Goal: Transaction & Acquisition: Purchase product/service

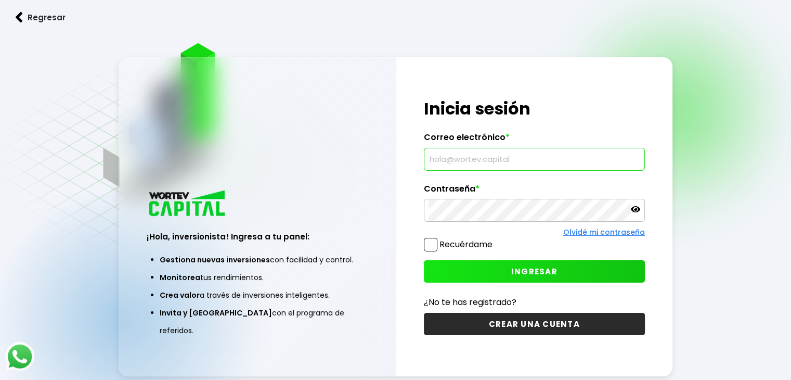
click at [486, 165] on input "text" at bounding box center [535, 159] width 212 height 22
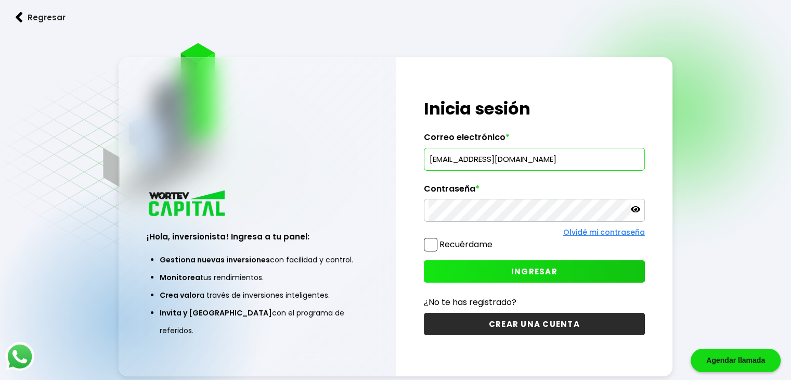
type input "[EMAIL_ADDRESS][DOMAIN_NAME]"
click at [516, 266] on span "INGRESAR" at bounding box center [534, 271] width 46 height 11
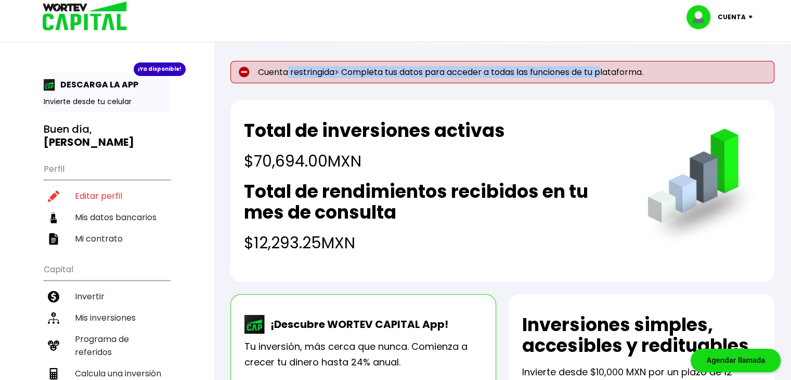
drag, startPoint x: 293, startPoint y: 74, endPoint x: 606, endPoint y: 72, distance: 312.7
click at [606, 72] on p "Cuenta restringida> Completa tus datos para acceder a todas las funciones de tu…" at bounding box center [503, 72] width 544 height 22
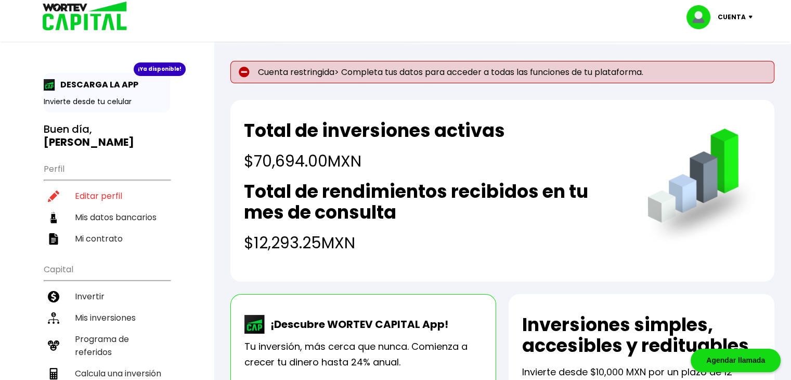
click at [468, 31] on div "Cuenta Editar perfil Cerrar sesión" at bounding box center [396, 17] width 728 height 34
click at [95, 185] on li "Editar perfil" at bounding box center [107, 195] width 126 height 21
select select "Mujer"
select select "Licenciatura"
select select "DF"
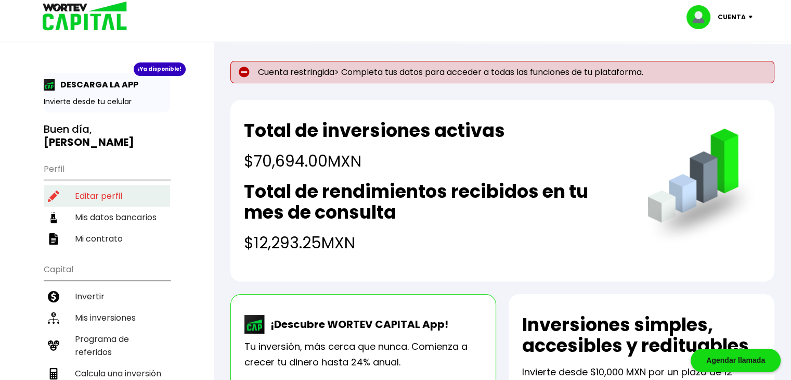
select select "BBVA Bancomer"
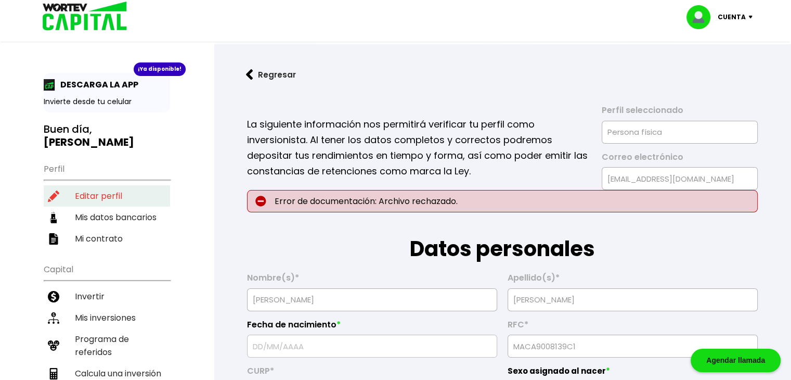
type input "[DATE]"
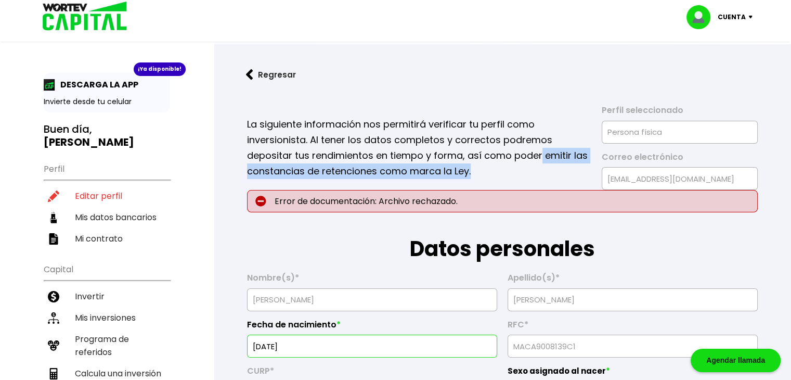
drag, startPoint x: 545, startPoint y: 157, endPoint x: 555, endPoint y: 163, distance: 11.4
click at [555, 163] on p "La siguiente información nos permitirá verificar tu perfil como inversionista. …" at bounding box center [417, 148] width 341 height 62
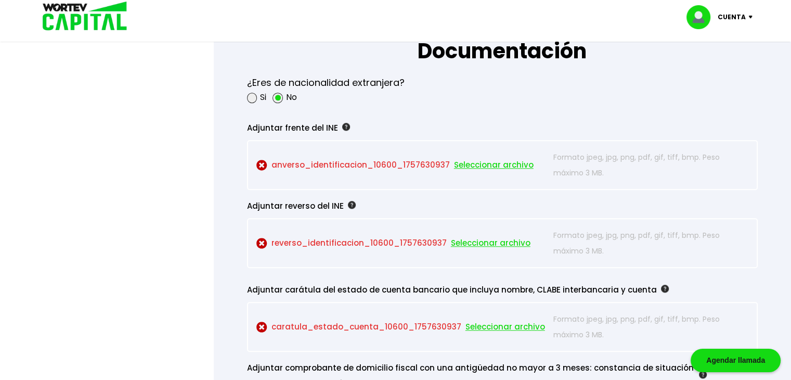
scroll to position [833, 0]
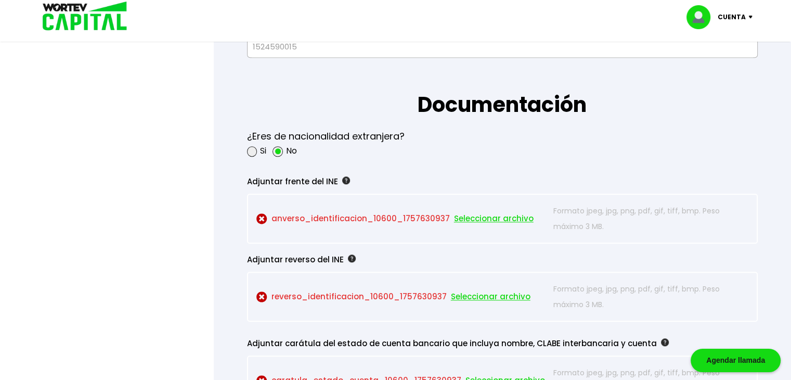
click at [472, 213] on span "Seleccionar archivo" at bounding box center [494, 219] width 80 height 16
click at [468, 217] on span "Seleccionar archivo" at bounding box center [494, 219] width 80 height 16
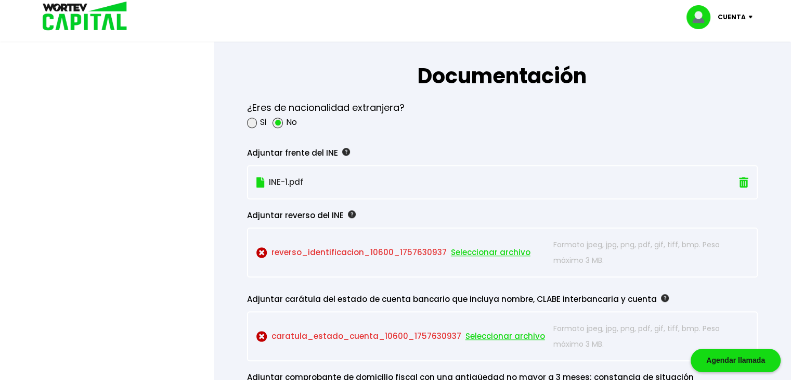
scroll to position [885, 0]
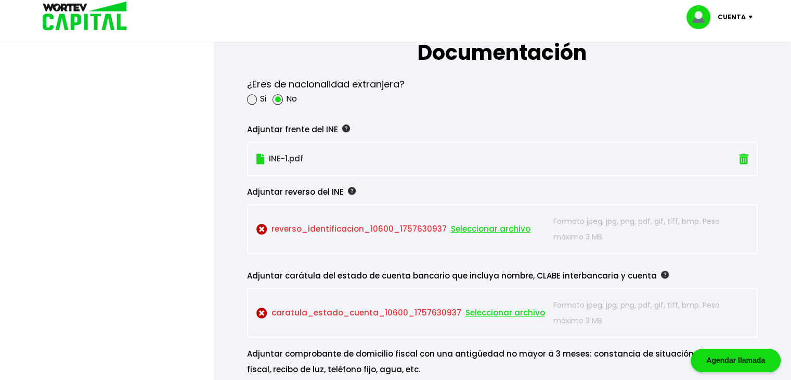
click at [474, 227] on span "Seleccionar archivo" at bounding box center [491, 229] width 80 height 16
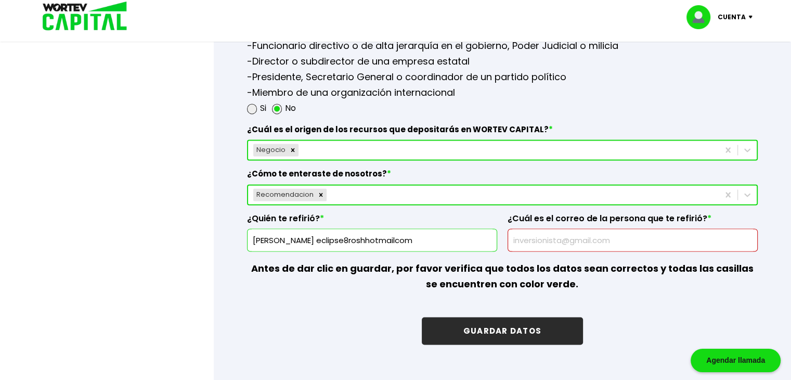
scroll to position [1528, 0]
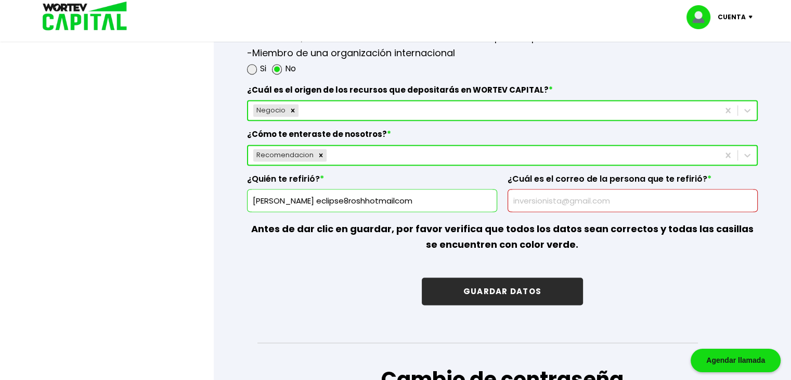
click at [479, 277] on button "GUARDAR DATOS" at bounding box center [502, 291] width 161 height 28
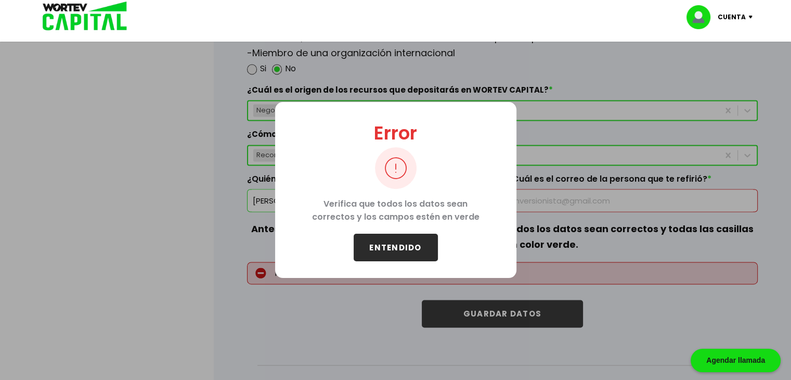
click at [401, 248] on button "ENTENDIDO" at bounding box center [396, 248] width 84 height 28
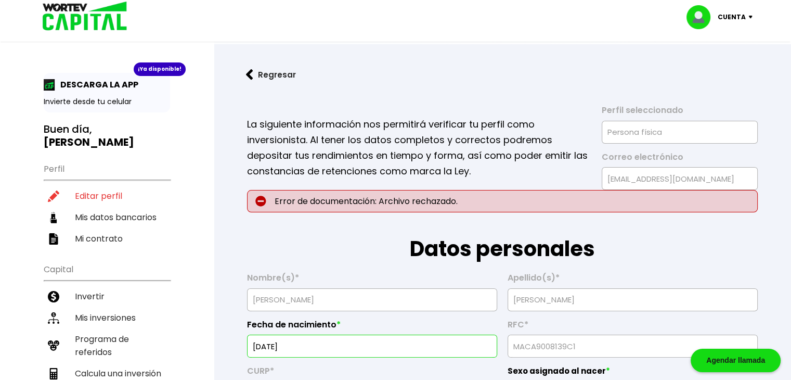
scroll to position [52, 0]
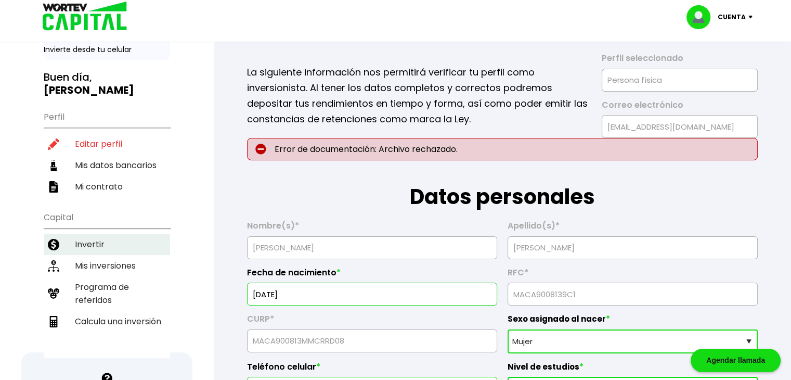
click at [114, 234] on li "Invertir" at bounding box center [107, 244] width 126 height 21
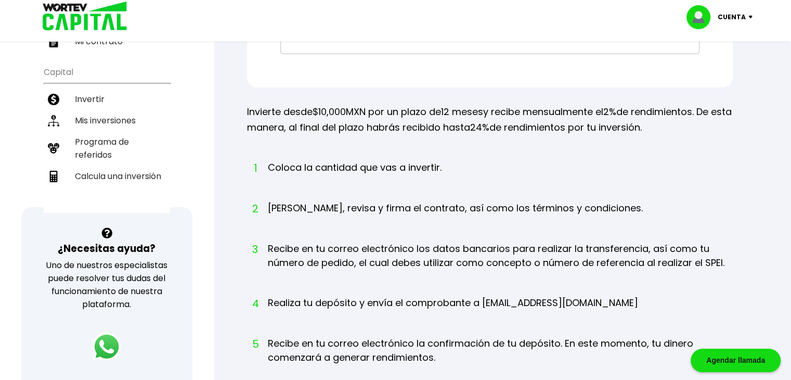
scroll to position [104, 0]
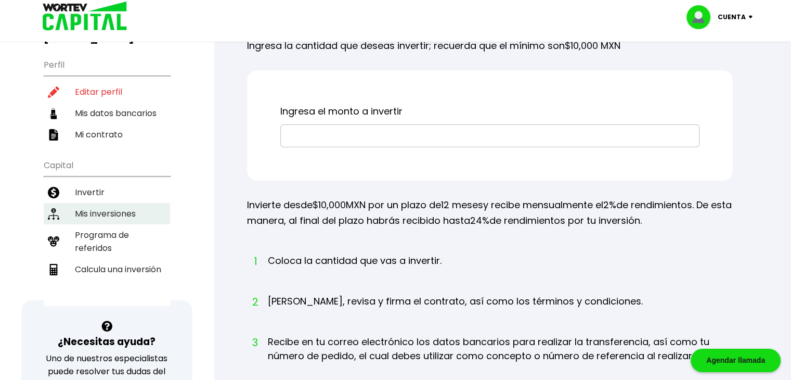
click at [104, 203] on li "Mis inversiones" at bounding box center [107, 213] width 126 height 21
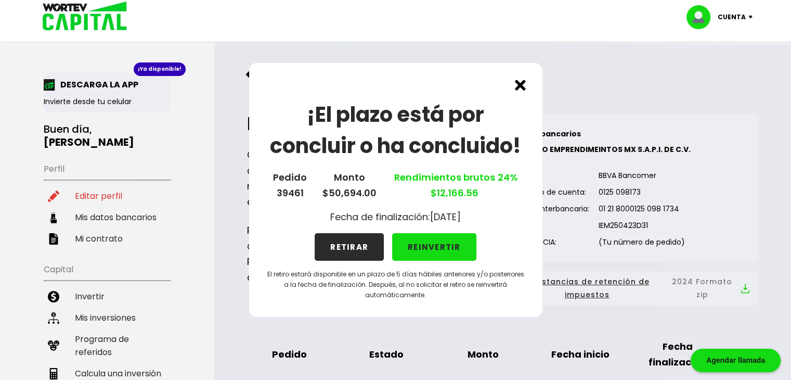
scroll to position [208, 0]
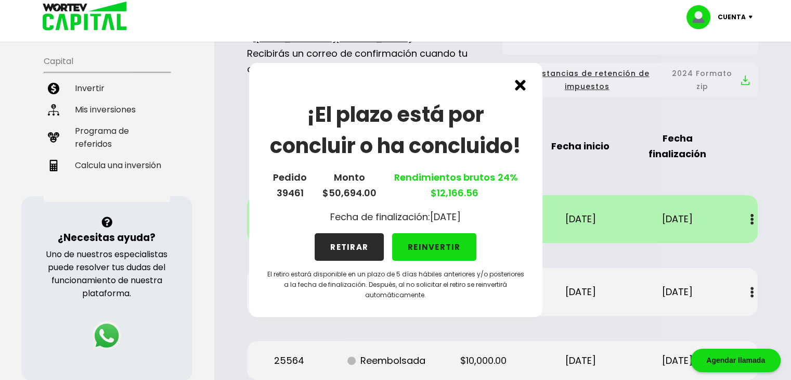
click at [527, 90] on div "¡El plazo está por concluir o ha concluido! Pedido 39461 Monto $50,694.00 Rendi…" at bounding box center [395, 190] width 293 height 254
click at [518, 86] on img at bounding box center [520, 85] width 11 height 11
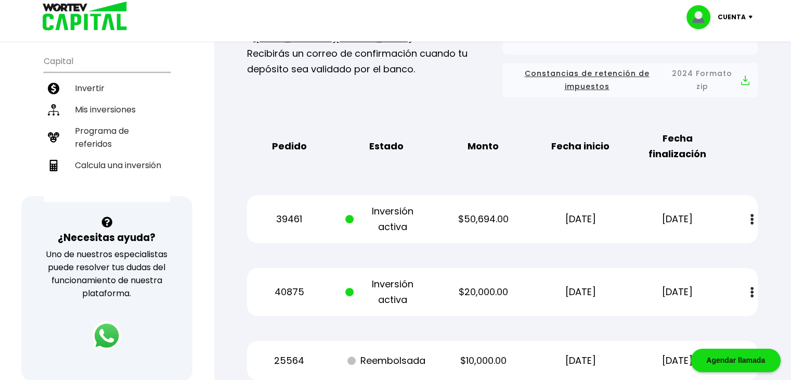
click at [489, 221] on p "$50,694.00" at bounding box center [484, 219] width 82 height 16
click at [749, 217] on button at bounding box center [752, 219] width 15 height 22
click at [773, 175] on div "Mis inversiones Como inversionista activo de WORTEV CAPITAL, apoyas el crecimie…" at bounding box center [503, 207] width 544 height 636
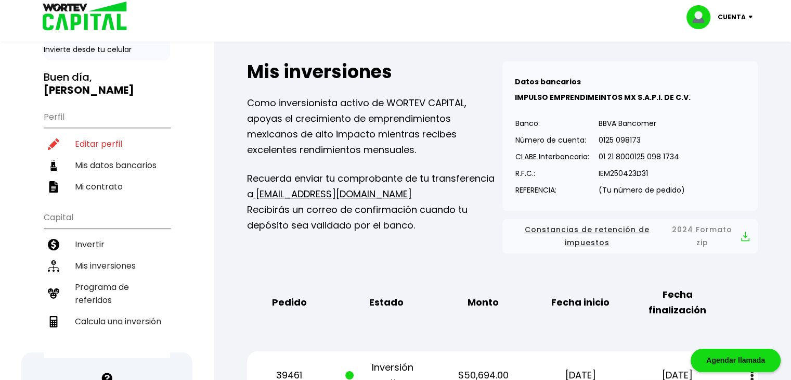
scroll to position [52, 0]
click at [99, 234] on li "Invertir" at bounding box center [107, 244] width 126 height 21
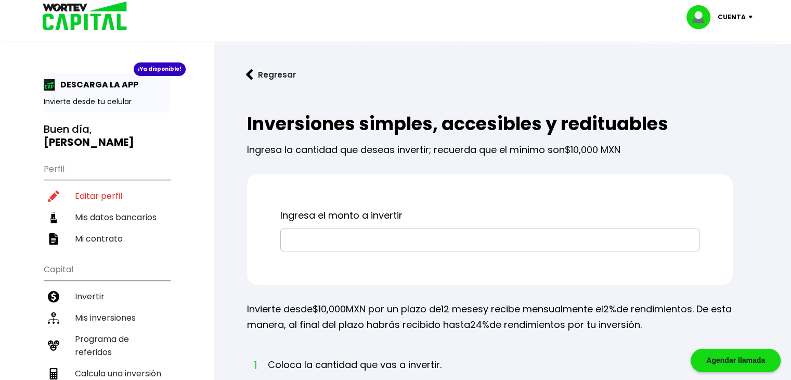
click at [351, 239] on input "text" at bounding box center [490, 240] width 410 height 22
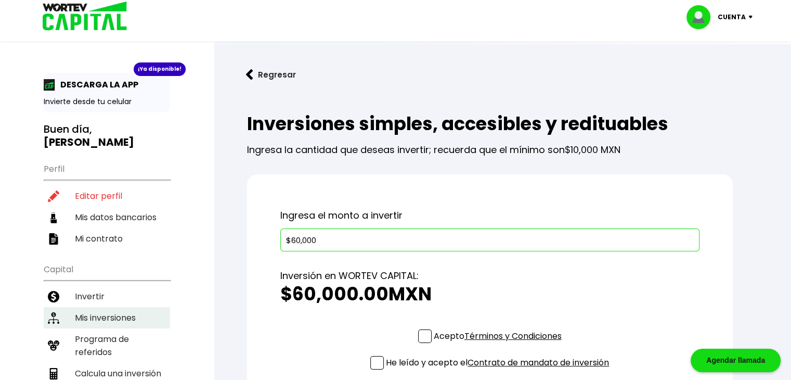
type input "$60,000"
click at [116, 307] on li "Mis inversiones" at bounding box center [107, 317] width 126 height 21
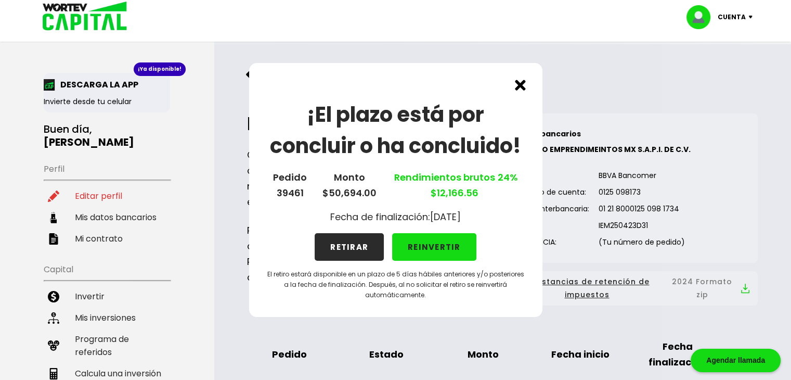
click at [525, 87] on img at bounding box center [520, 85] width 11 height 11
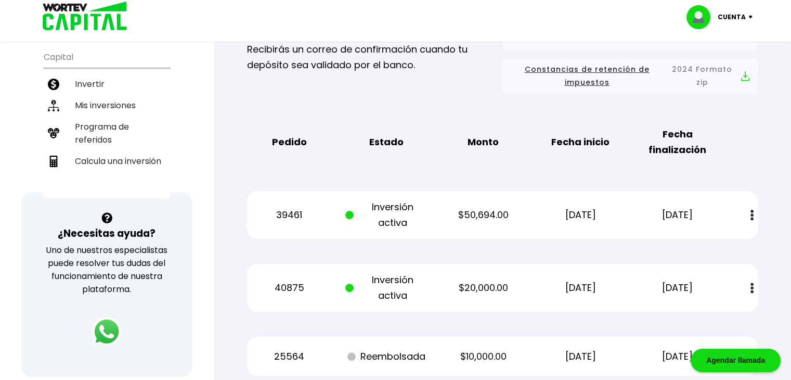
scroll to position [104, 0]
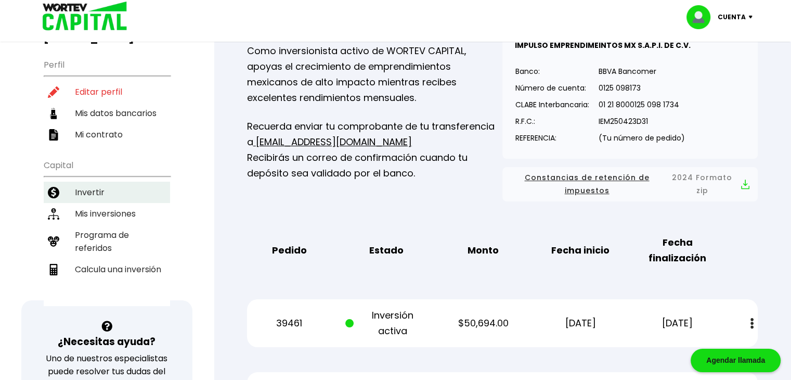
click at [101, 182] on li "Invertir" at bounding box center [107, 192] width 126 height 21
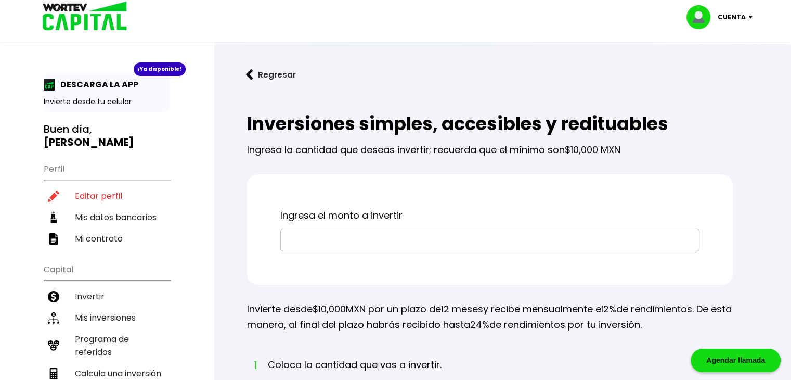
drag, startPoint x: 403, startPoint y: 238, endPoint x: 398, endPoint y: 244, distance: 8.1
click at [403, 239] on input "text" at bounding box center [490, 240] width 410 height 22
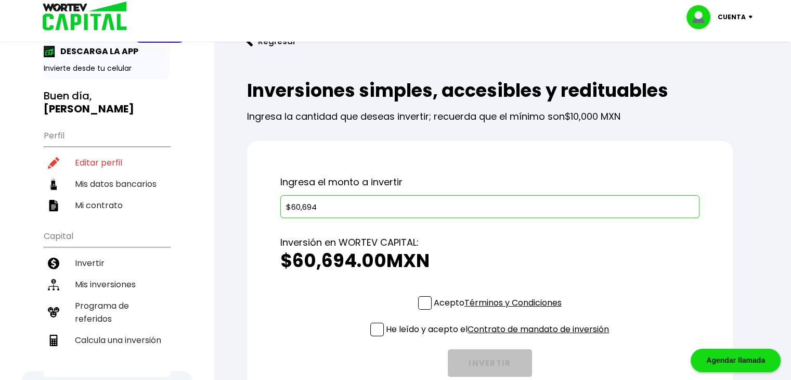
scroll to position [104, 0]
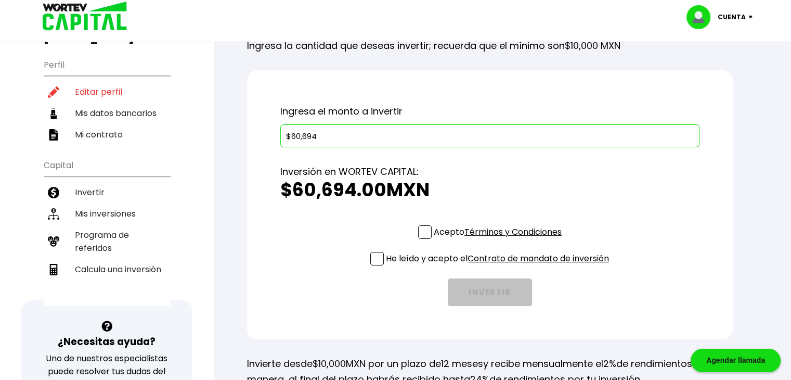
type input "$60,694"
click at [419, 224] on div "Inversión en WORTEV CAPITAL: $60,694.00 MXN" at bounding box center [489, 186] width 419 height 78
drag, startPoint x: 416, startPoint y: 235, endPoint x: 412, endPoint y: 240, distance: 6.3
click at [418, 235] on span at bounding box center [425, 232] width 14 height 14
click at [500, 240] on input "Acepto Términos y Condiciones" at bounding box center [500, 240] width 0 height 0
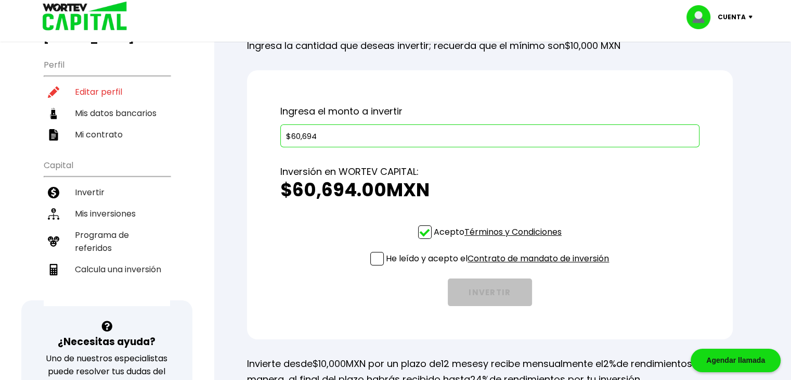
click at [372, 264] on span at bounding box center [377, 259] width 14 height 14
click at [500, 266] on input "He leído y acepto el Contrato de mandato de inversión" at bounding box center [500, 266] width 0 height 0
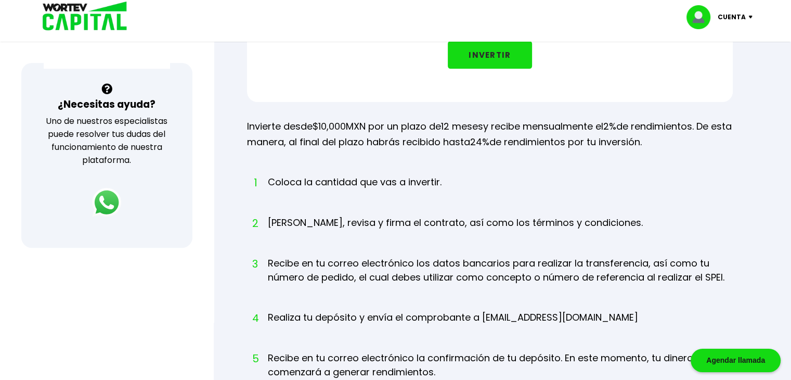
scroll to position [260, 0]
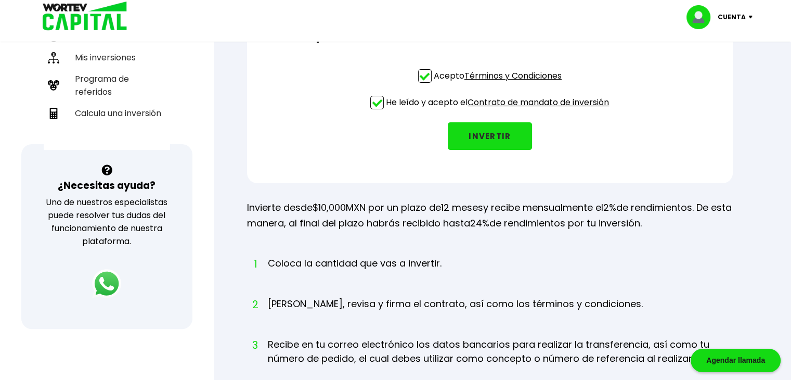
click at [508, 142] on button "INVERTIR" at bounding box center [490, 136] width 84 height 28
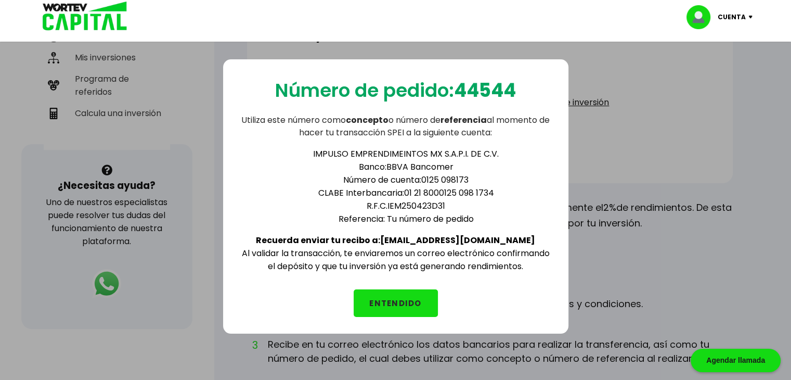
click at [434, 297] on button "ENTENDIDO" at bounding box center [396, 303] width 84 height 28
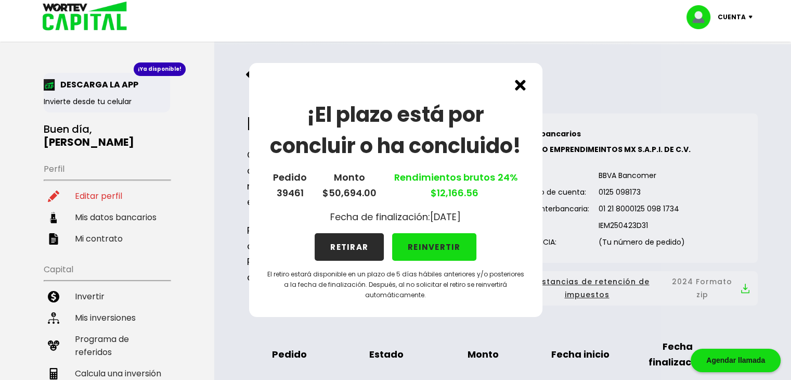
click at [516, 88] on img at bounding box center [520, 85] width 11 height 11
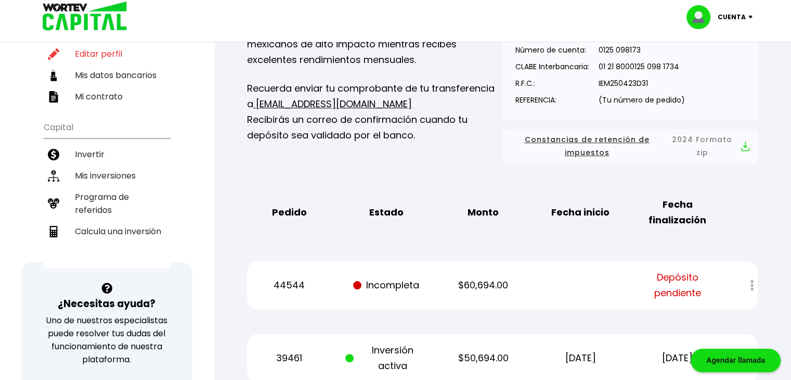
scroll to position [208, 0]
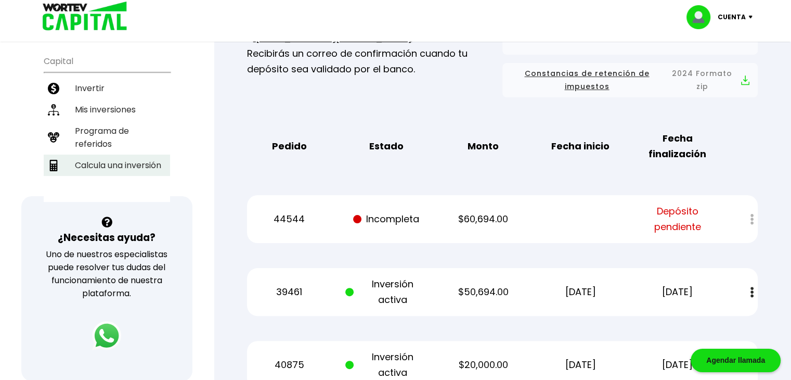
click at [100, 155] on li "Calcula una inversión" at bounding box center [107, 165] width 126 height 21
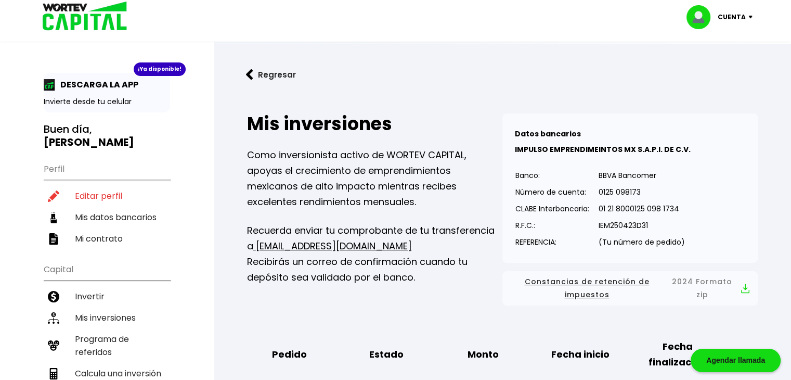
select select "1"
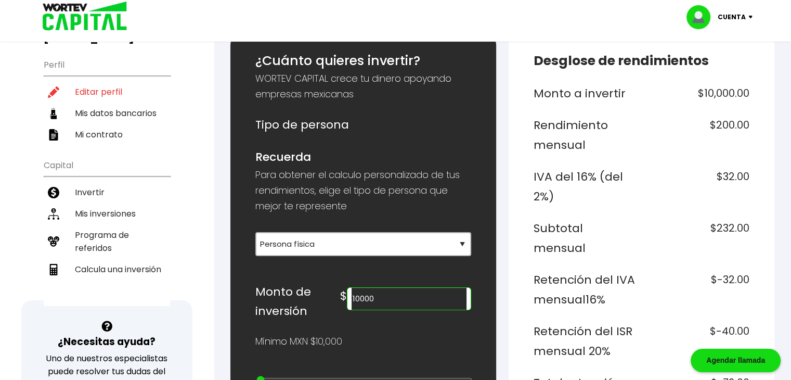
scroll to position [156, 0]
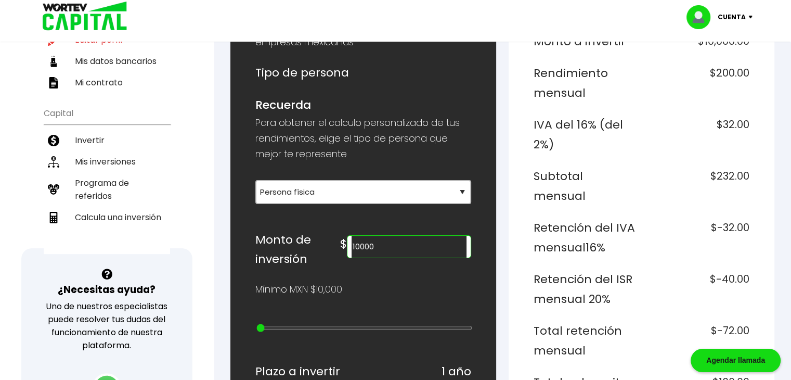
click at [395, 245] on input "10000" at bounding box center [409, 247] width 115 height 22
click at [418, 282] on div "Mínimo MXN $10,000" at bounding box center [363, 290] width 216 height 16
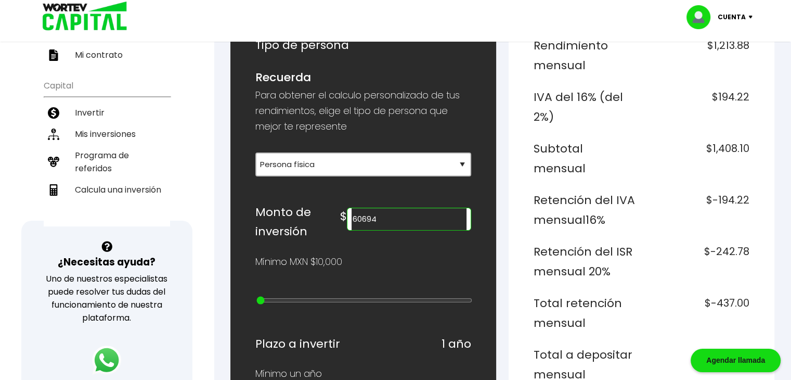
scroll to position [208, 0]
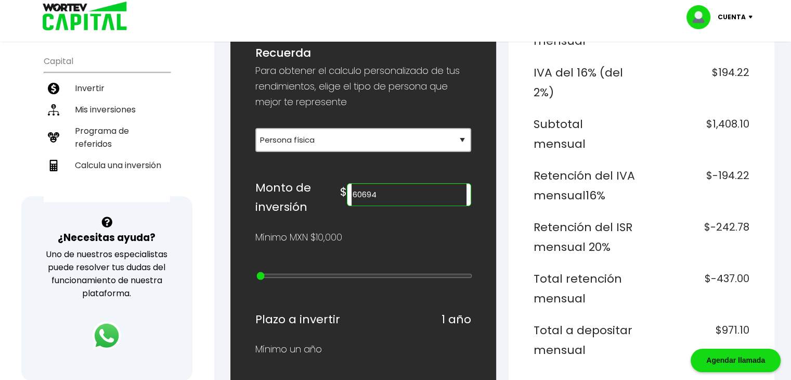
type input "20000"
type input "1"
type input "30000"
type input "2"
type input "40000"
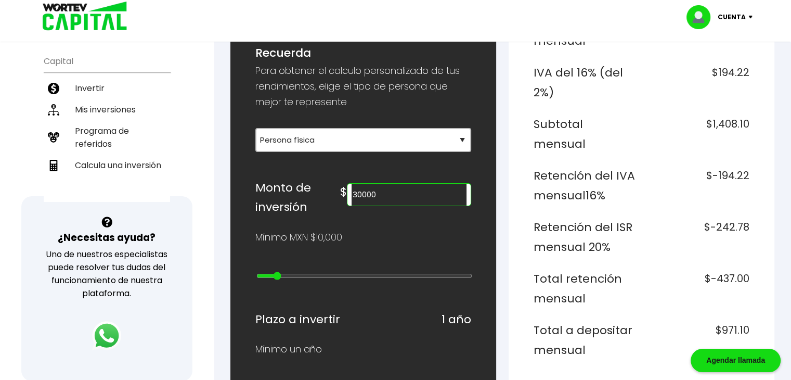
type input "3"
type input "50000"
type input "4"
type input "60000"
type input "5"
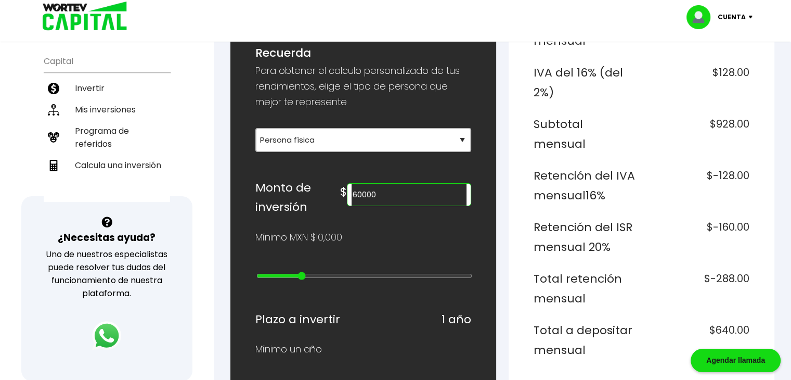
type input "70000"
type input "6"
type input "80000"
type input "7"
type input "90000"
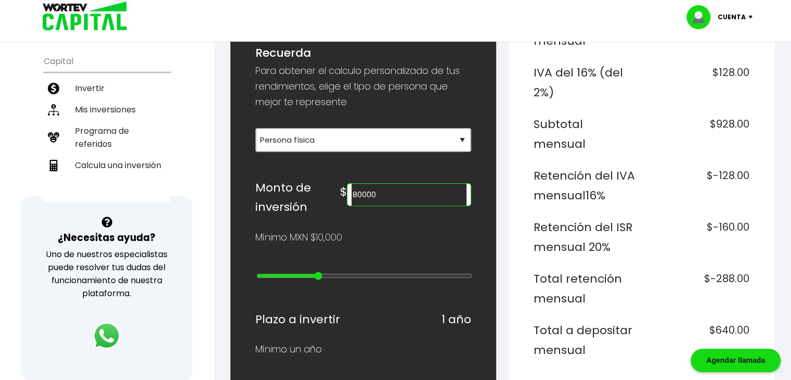
type input "8"
type input "100000"
type input "9"
type input "200000"
type input "10"
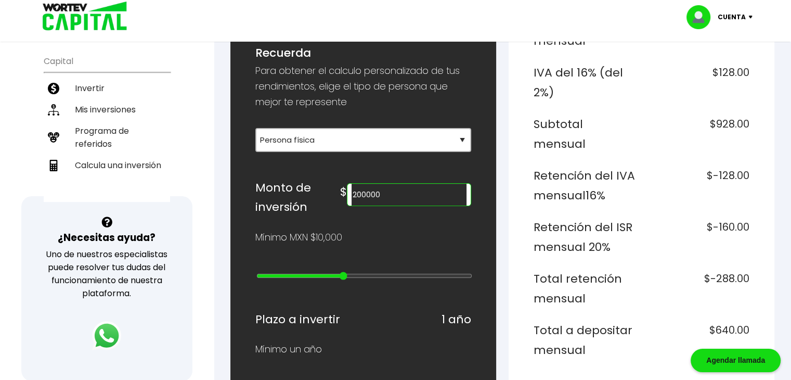
type input "300000"
type input "11"
type input "500000"
type input "13"
type input "600000"
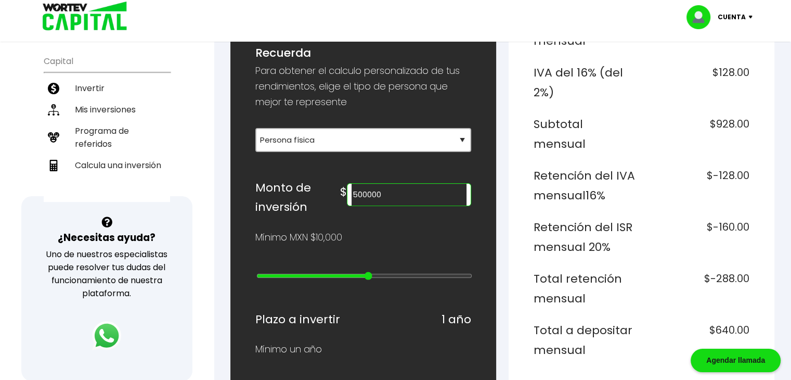
type input "14"
type input "800000"
type input "16"
type input "1000000"
type input "18"
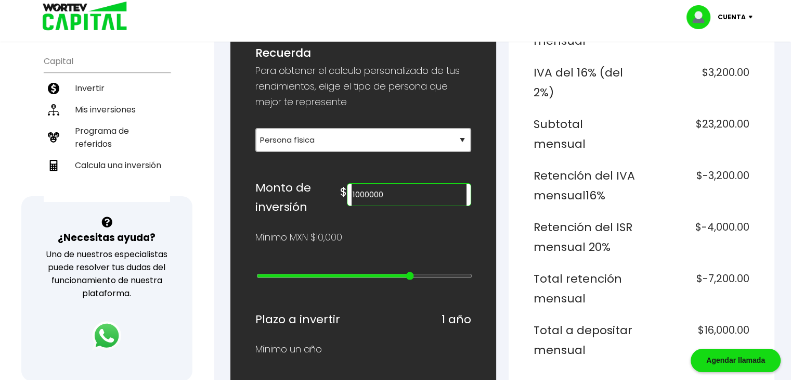
type input "2000000"
type input "19"
type input "4000000"
type input "21"
type input "5000000"
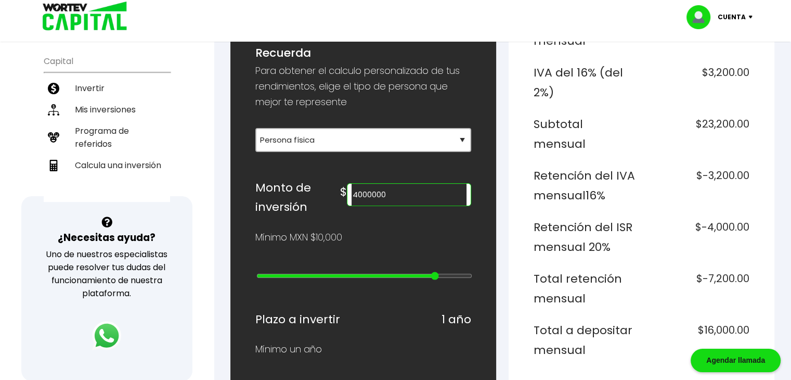
type input "22"
type input "10000000"
type input "23"
type input "15000000"
type input "24"
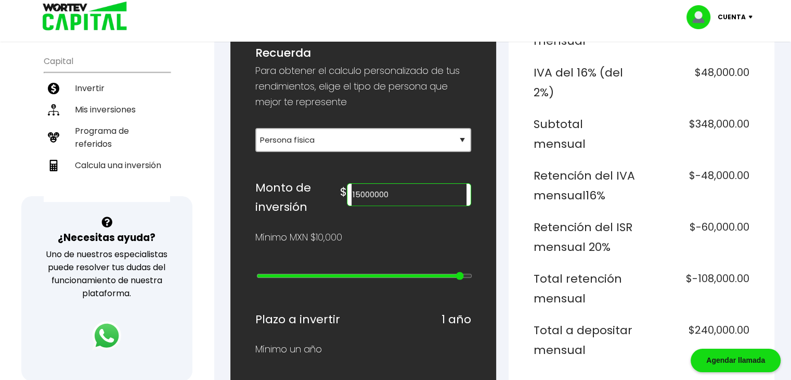
type input "20000000"
drag, startPoint x: 258, startPoint y: 275, endPoint x: 497, endPoint y: 277, distance: 239.4
type input "25"
click at [472, 277] on input "range" at bounding box center [365, 276] width 216 height 8
type input "15000000"
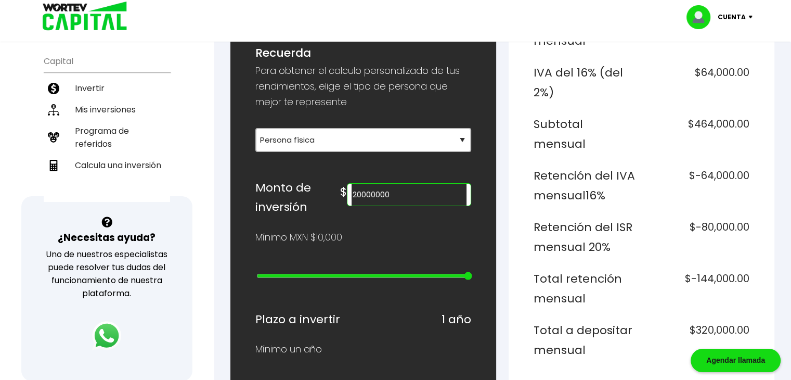
type input "24"
type input "5000000"
type input "22"
type input "3000000"
type input "20"
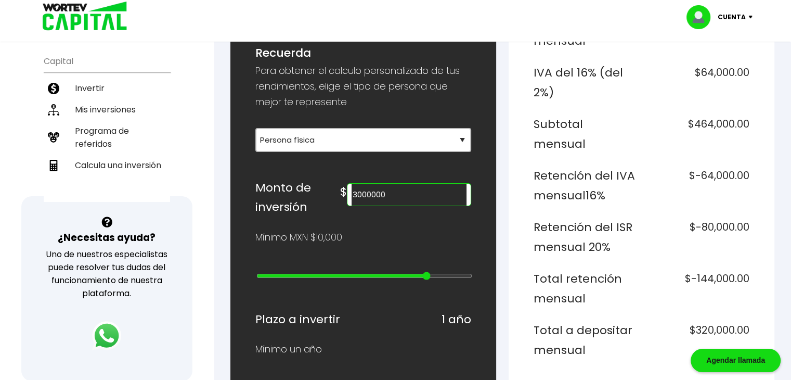
type input "800000"
type input "16"
type input "500000"
type input "13"
type input "400000"
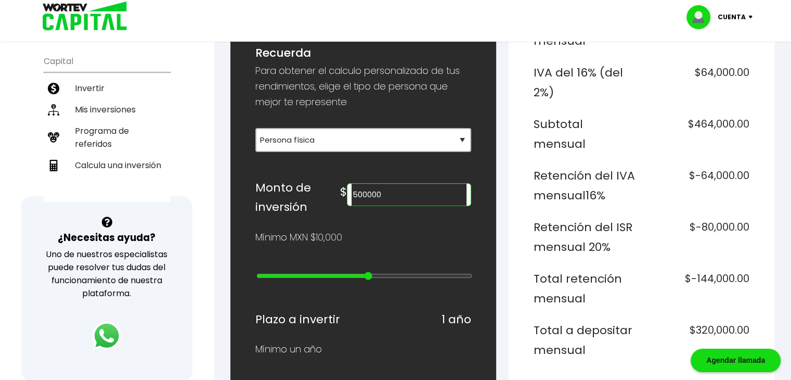
type input "12"
type input "200000"
type input "10"
type input "100000"
type input "9"
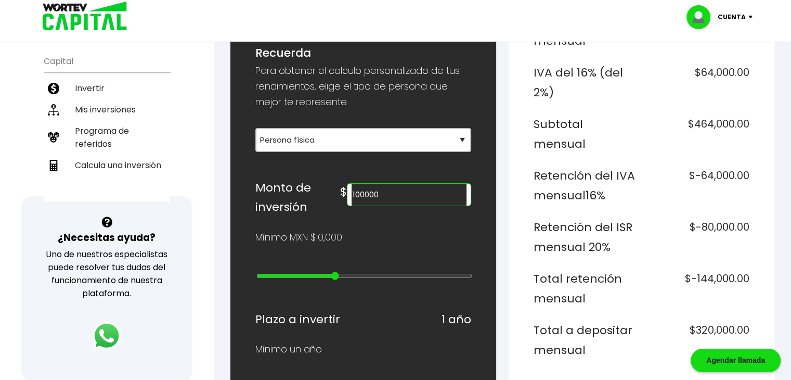
type input "90000"
type input "8"
type input "80000"
type input "7"
type input "70000"
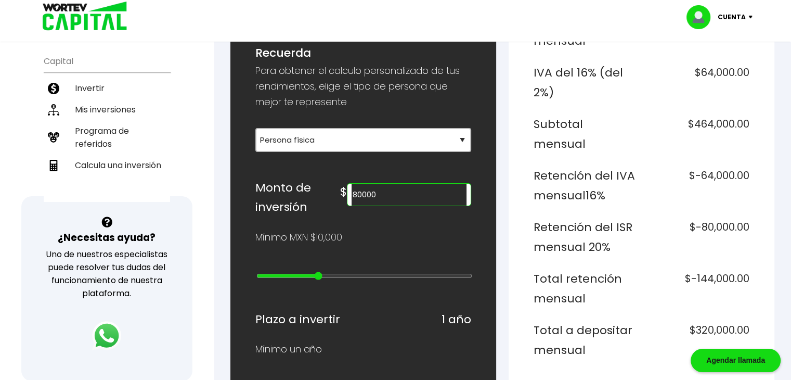
type input "6"
type input "60000"
type input "5"
type input "50000"
type input "4"
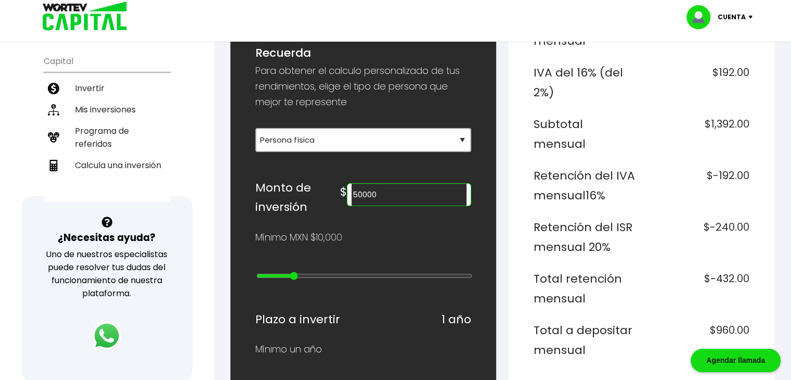
type input "40000"
type input "3"
type input "30000"
type input "2"
type input "20000"
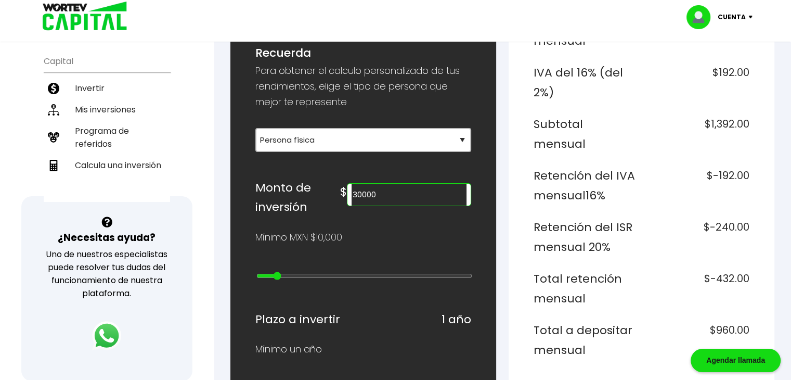
type input "1"
type input "10000"
drag, startPoint x: 470, startPoint y: 276, endPoint x: 233, endPoint y: 286, distance: 236.9
type input "0"
click at [257, 280] on input "range" at bounding box center [365, 276] width 216 height 8
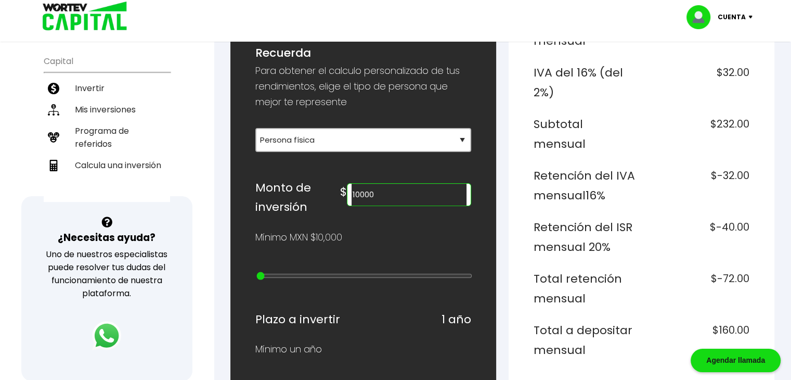
click at [381, 196] on input "10000" at bounding box center [409, 195] width 115 height 22
type input "60694"
click at [402, 238] on div "Mínimo MXN $10,000" at bounding box center [363, 237] width 216 height 16
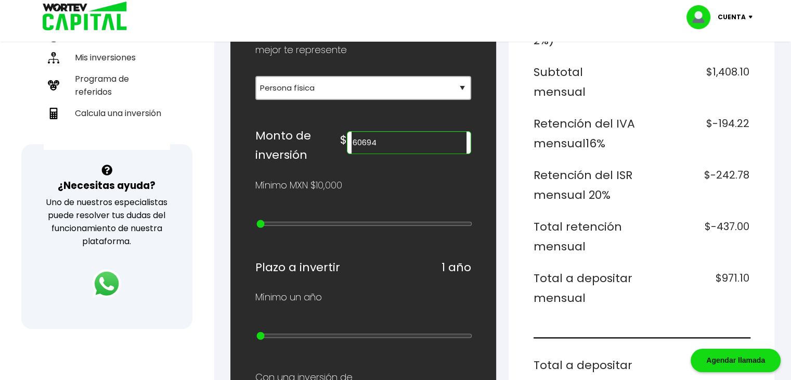
click at [735, 268] on h6 "$971.10" at bounding box center [698, 287] width 104 height 39
drag, startPoint x: 594, startPoint y: 277, endPoint x: 557, endPoint y: 271, distance: 37.5
click at [571, 273] on h6 "Total a depositar mensual" at bounding box center [586, 287] width 104 height 39
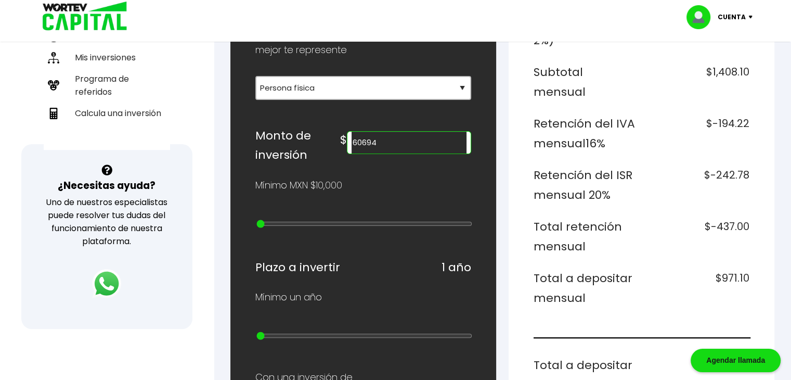
drag, startPoint x: 532, startPoint y: 265, endPoint x: 523, endPoint y: 259, distance: 10.5
click at [523, 259] on div "Desglose de rendimientos Monto a invertir $60,694.00 Rendimiento mensual $1,213…" at bounding box center [642, 337] width 266 height 919
click at [543, 257] on div "Desglose de rendimientos Monto a invertir $60,694.00 Rendimiento mensual $1,213…" at bounding box center [642, 337] width 266 height 919
drag, startPoint x: 724, startPoint y: 252, endPoint x: 748, endPoint y: 255, distance: 24.7
click at [748, 268] on h6 "$971.10" at bounding box center [698, 287] width 104 height 39
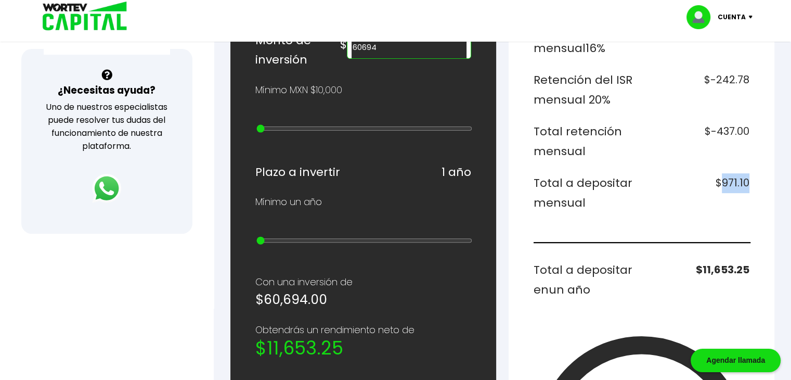
scroll to position [364, 0]
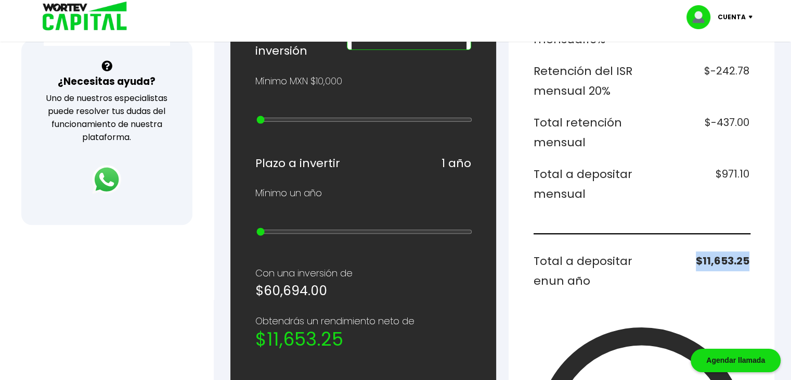
drag, startPoint x: 697, startPoint y: 244, endPoint x: 760, endPoint y: 253, distance: 64.1
click at [784, 250] on div "Regresar Calcular una inversión ¿Cuánto quieres invertir? WORTEV CAPITAL crece …" at bounding box center [503, 199] width 578 height 1039
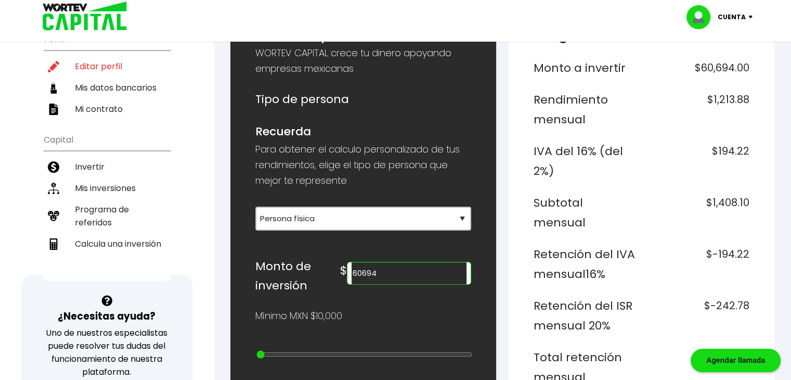
scroll to position [0, 0]
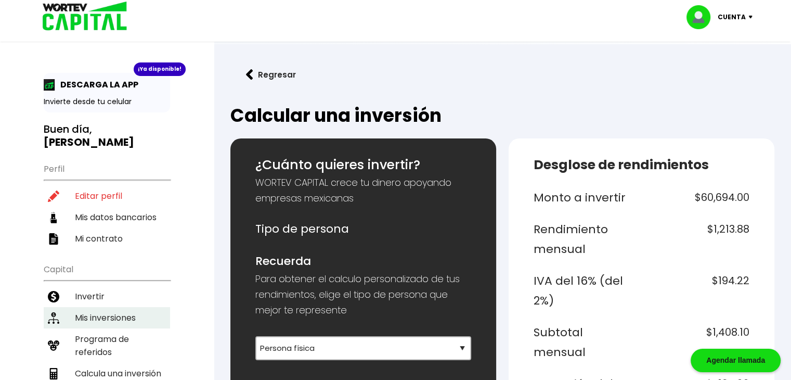
click at [132, 307] on li "Mis inversiones" at bounding box center [107, 317] width 126 height 21
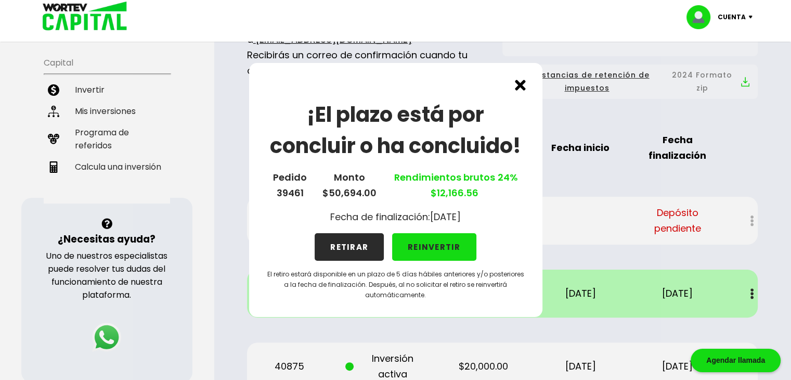
scroll to position [208, 0]
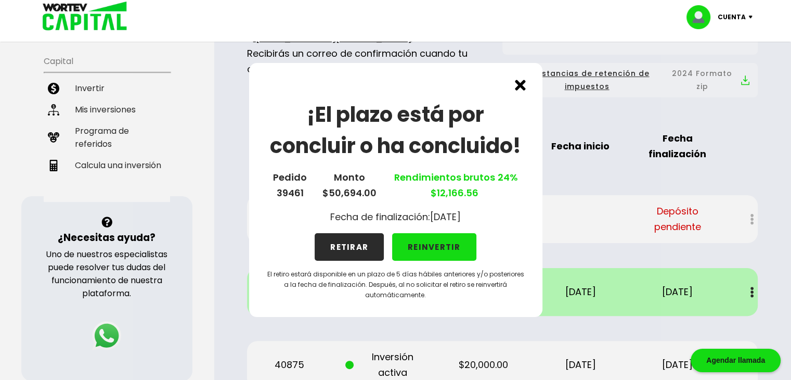
click at [520, 81] on img at bounding box center [520, 85] width 11 height 11
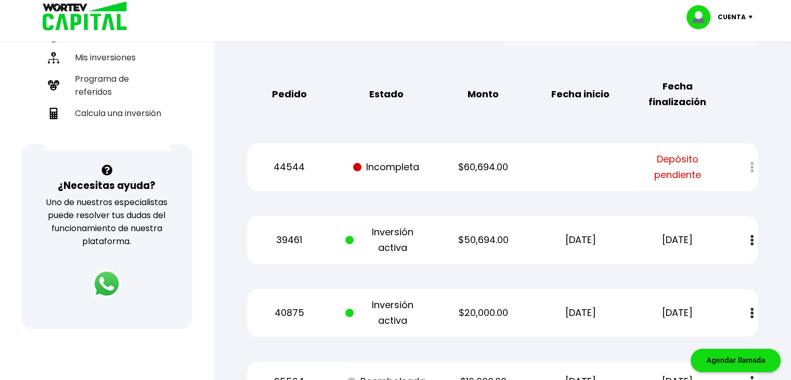
scroll to position [0, 0]
